Goal: Transaction & Acquisition: Book appointment/travel/reservation

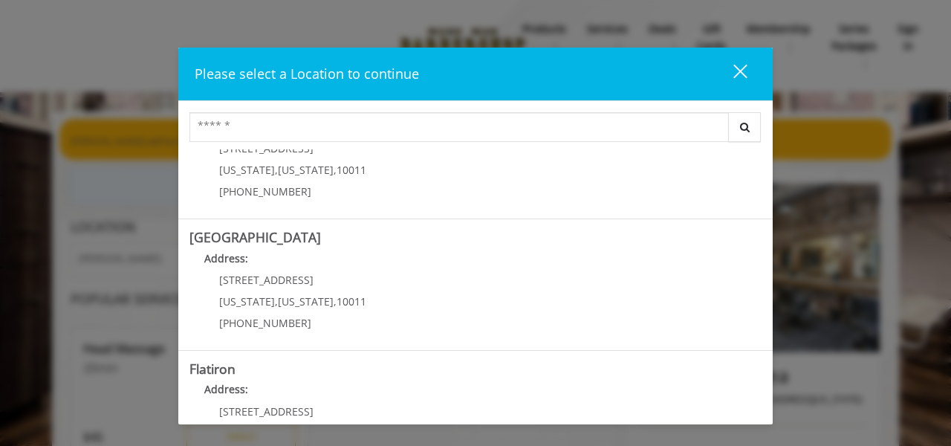
scroll to position [193, 0]
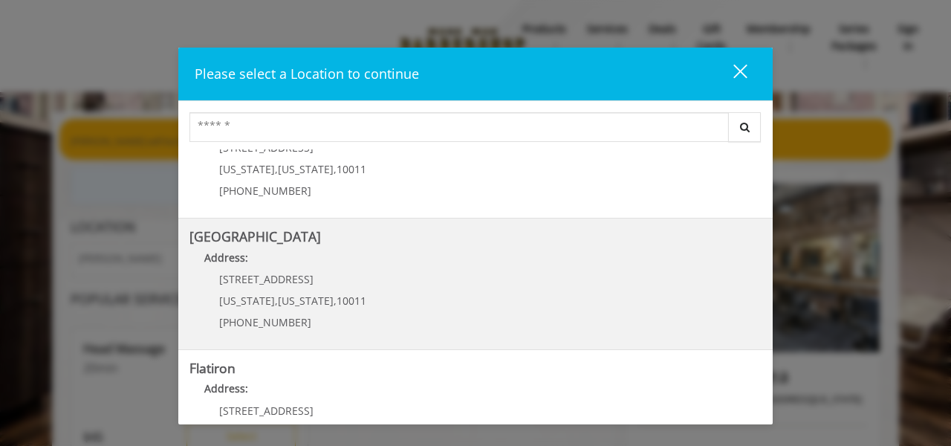
click at [336, 244] on h5 "[GEOGRAPHIC_DATA]" at bounding box center [475, 236] width 572 height 14
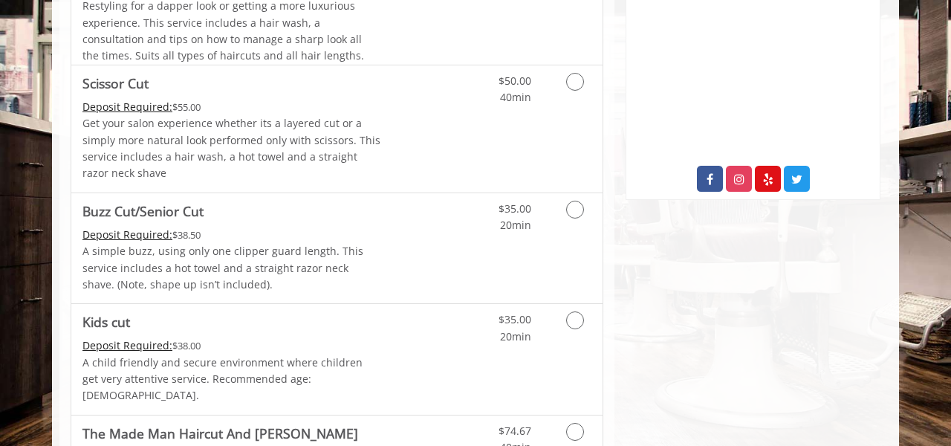
scroll to position [728, 0]
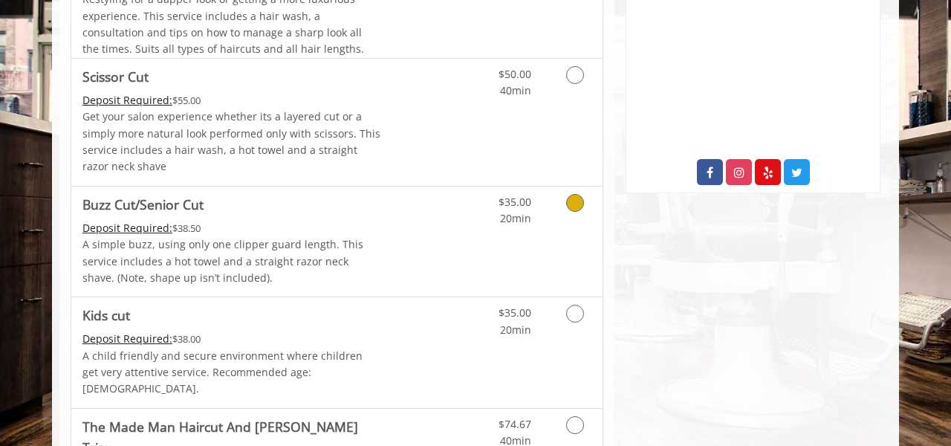
click at [578, 198] on icon "Grooming services" at bounding box center [575, 203] width 18 height 18
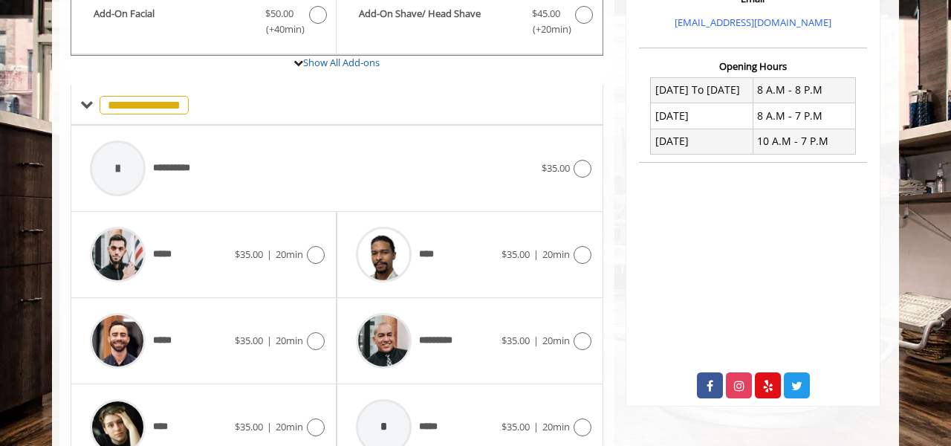
scroll to position [567, 0]
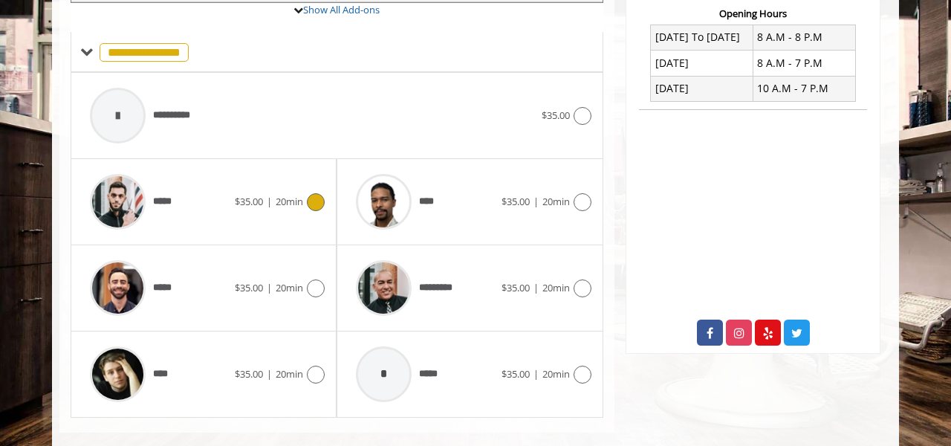
click at [317, 198] on icon at bounding box center [316, 202] width 18 height 18
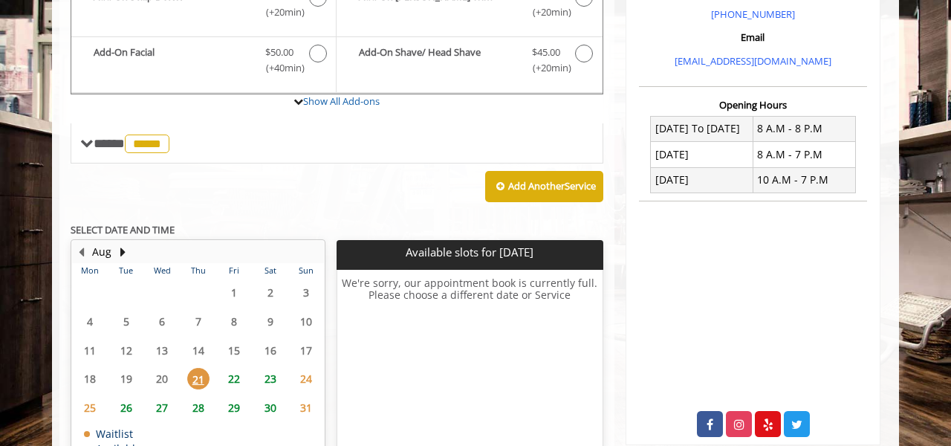
scroll to position [575, 0]
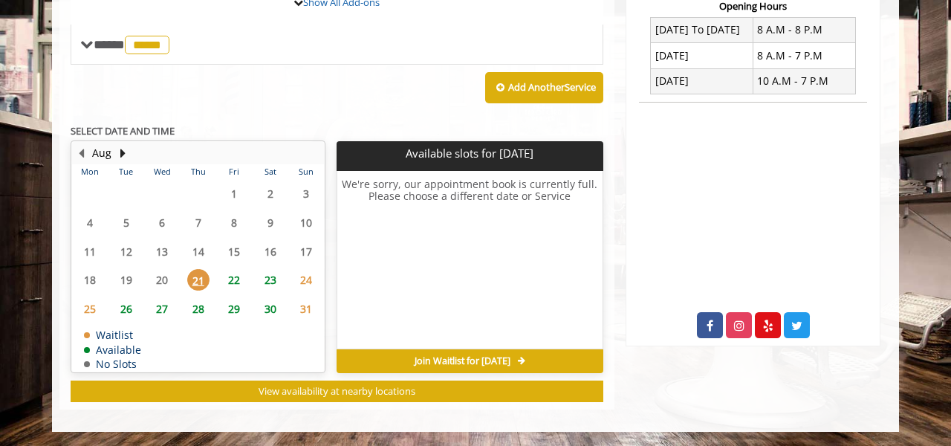
click at [270, 279] on span "23" at bounding box center [270, 280] width 22 height 22
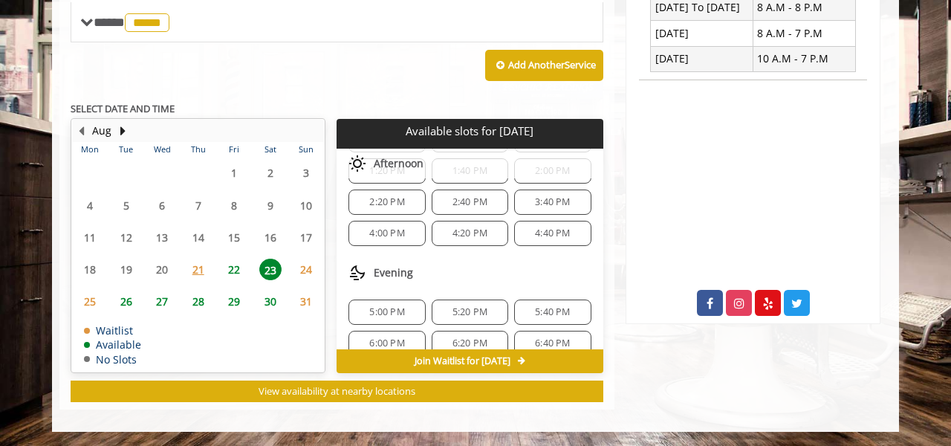
scroll to position [254, 0]
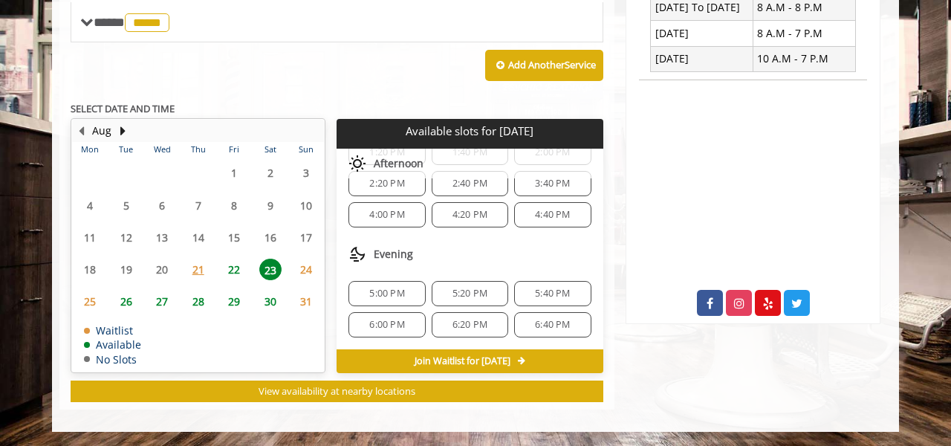
click at [550, 325] on span "6:40 PM" at bounding box center [552, 325] width 35 height 12
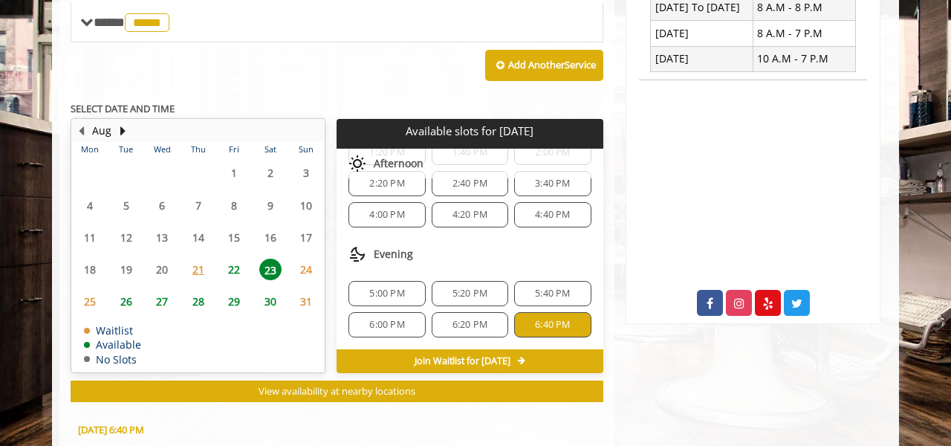
scroll to position [866, 0]
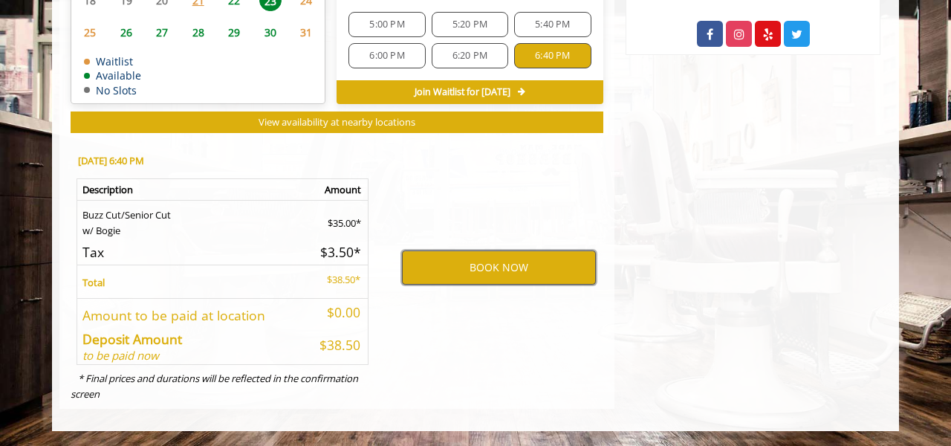
click at [503, 273] on button "BOOK NOW" at bounding box center [499, 267] width 194 height 34
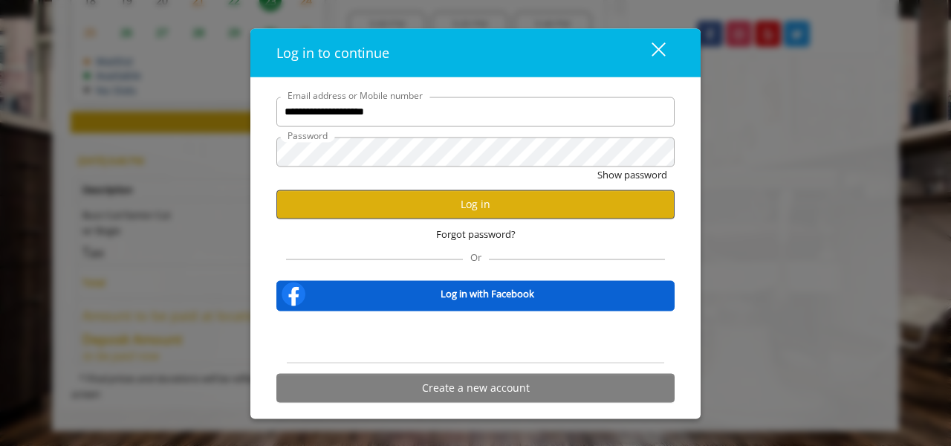
type input "**********"
click at [436, 207] on button "Log in" at bounding box center [475, 203] width 398 height 29
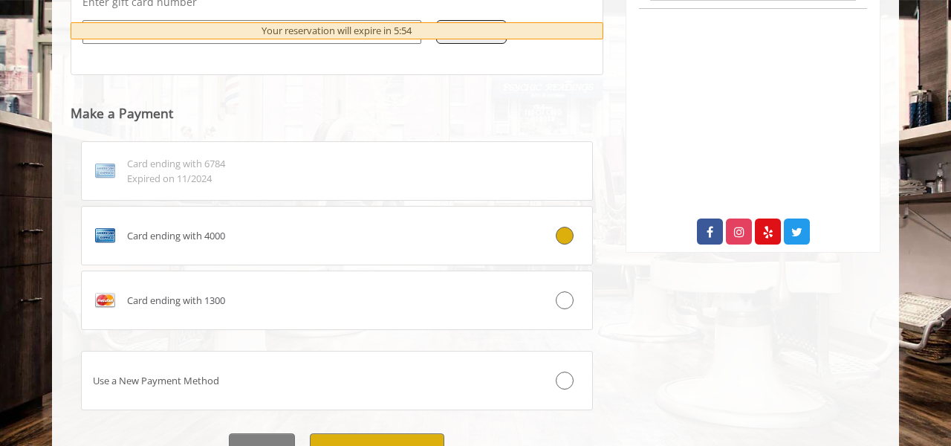
scroll to position [728, 0]
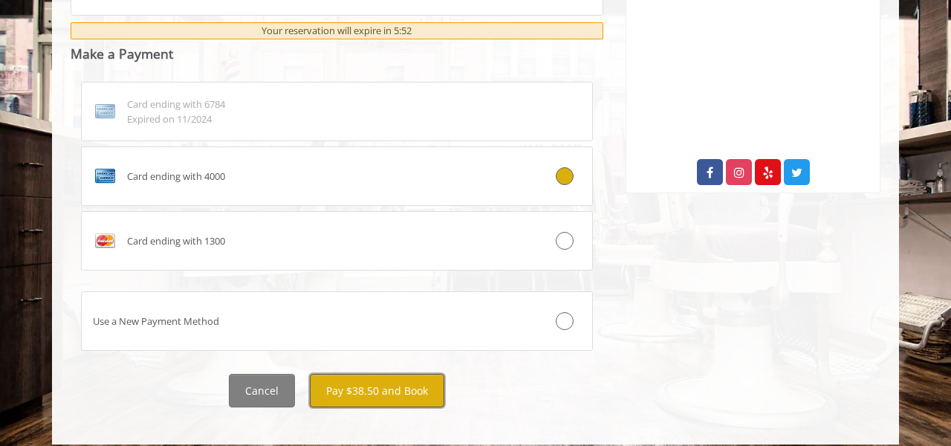
click at [367, 381] on button "Pay $38.50 and Book" at bounding box center [377, 390] width 134 height 33
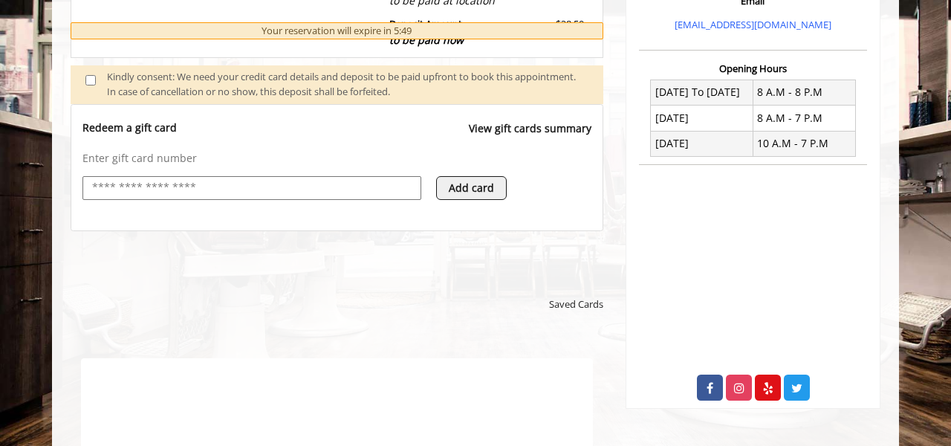
scroll to position [0, 0]
